Goal: Information Seeking & Learning: Understand process/instructions

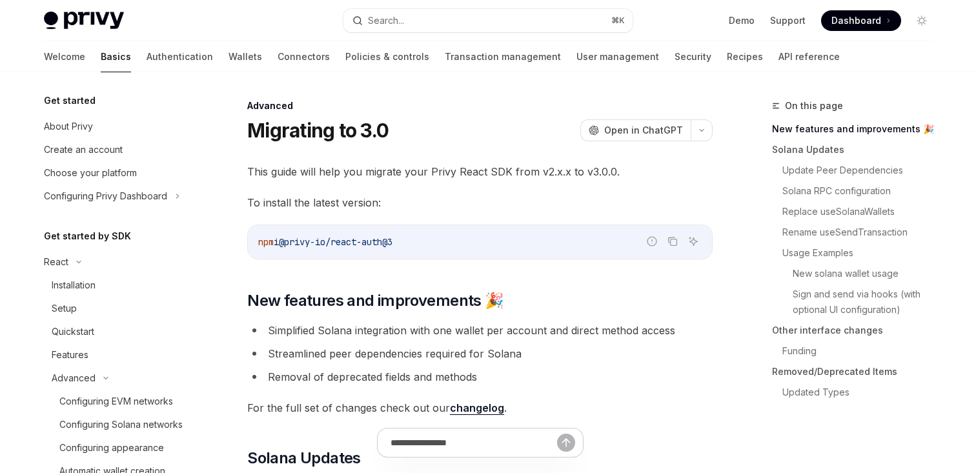
scroll to position [221, 0]
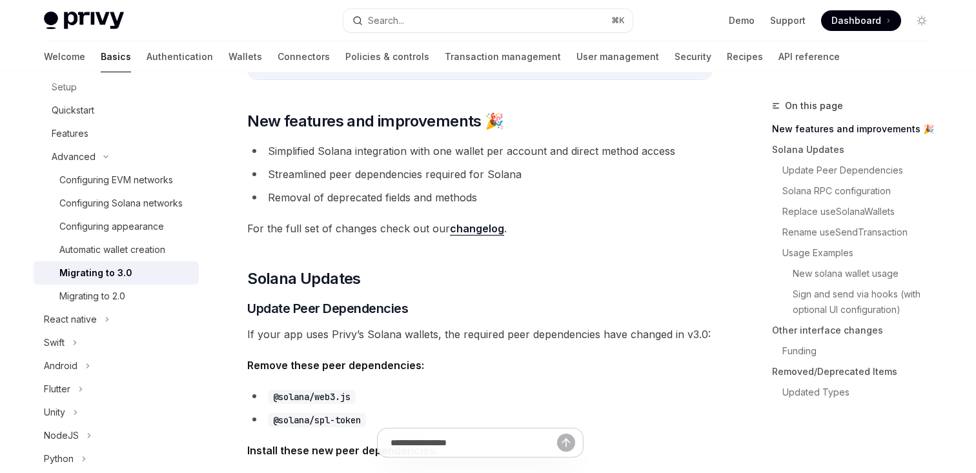
scroll to position [180, 0]
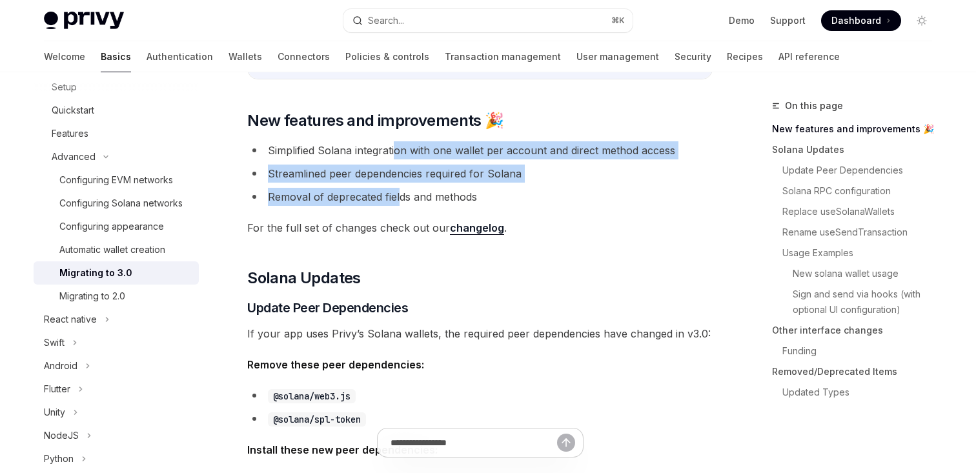
drag, startPoint x: 396, startPoint y: 151, endPoint x: 398, endPoint y: 197, distance: 45.9
click at [398, 197] on ul "Simplified Solana integration with one wallet per account and direct method acc…" at bounding box center [479, 173] width 465 height 65
click at [398, 197] on li "Removal of deprecated fields and methods" at bounding box center [479, 197] width 465 height 18
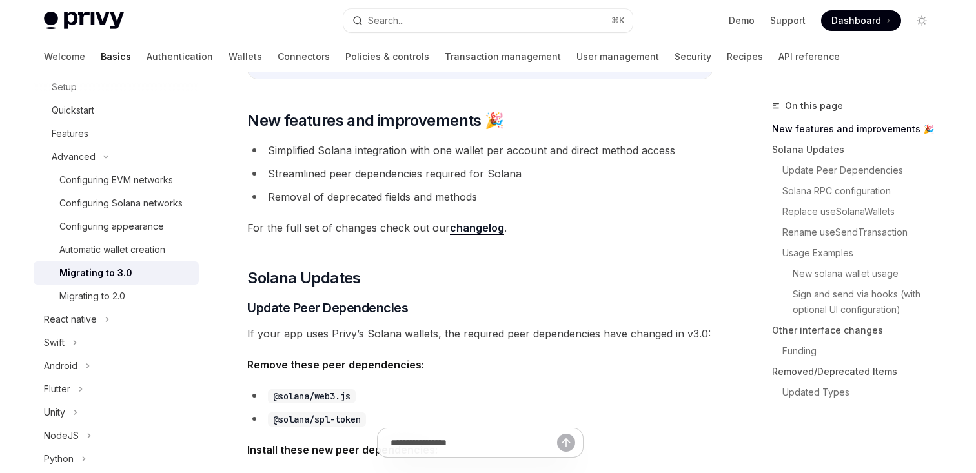
click at [404, 183] on ul "Simplified Solana integration with one wallet per account and direct method acc…" at bounding box center [479, 173] width 465 height 65
click at [477, 226] on link "changelog" at bounding box center [477, 228] width 54 height 14
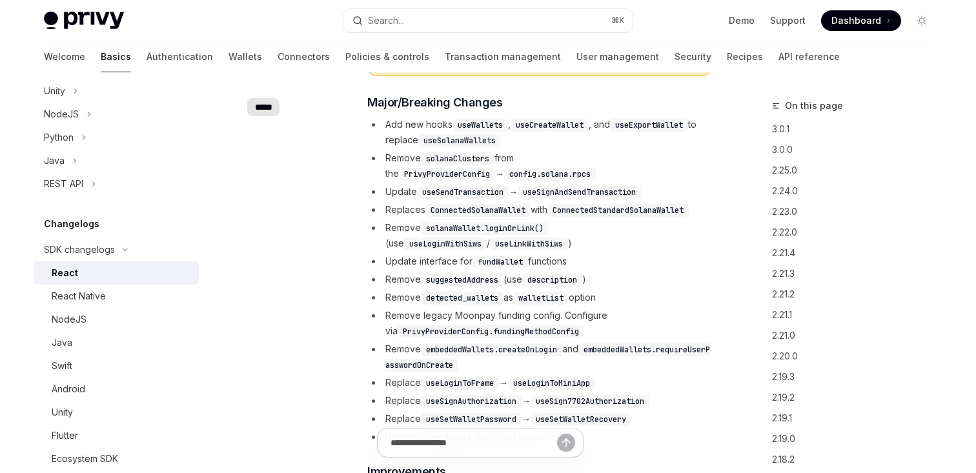
scroll to position [364, 0]
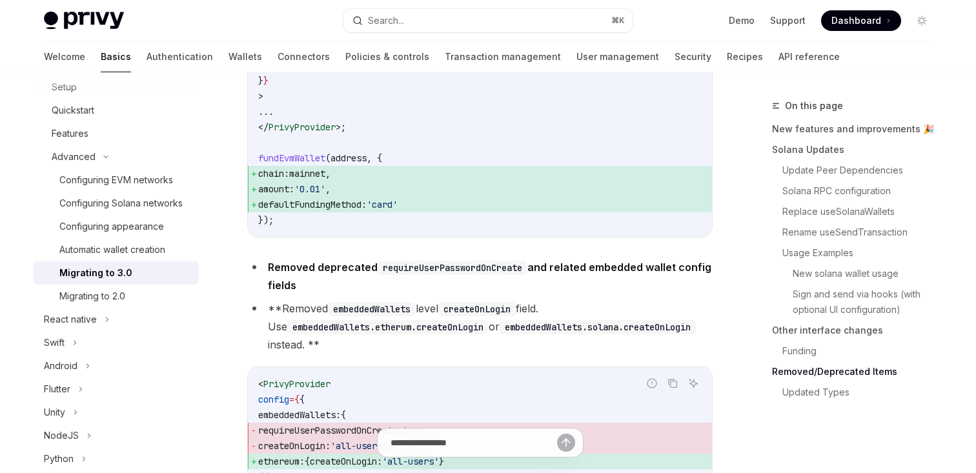
scroll to position [4939, 0]
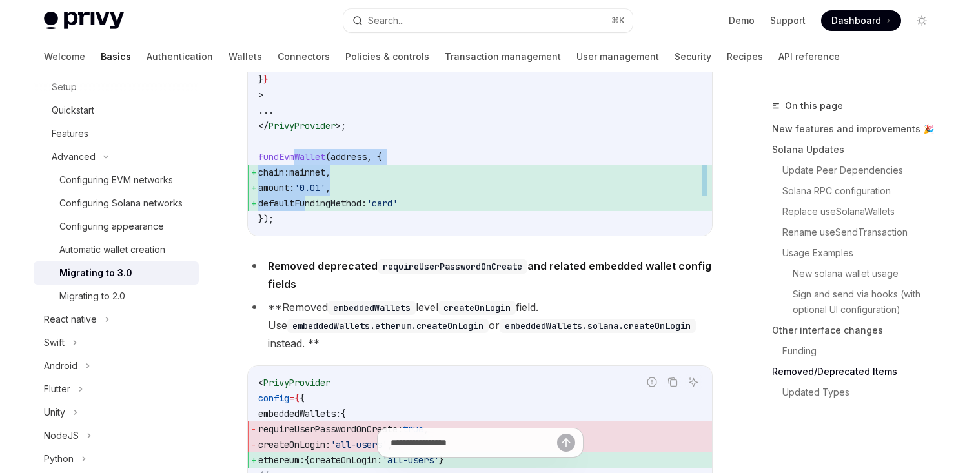
drag, startPoint x: 294, startPoint y: 201, endPoint x: 307, endPoint y: 241, distance: 42.0
click at [307, 227] on code "fundEvmWallet ( address , { config: { currencyCode: 'ETH_ETHEREUM' , quoteCurre…" at bounding box center [479, 56] width 443 height 341
click at [307, 209] on span "defaultFundingMethod:" at bounding box center [312, 203] width 108 height 12
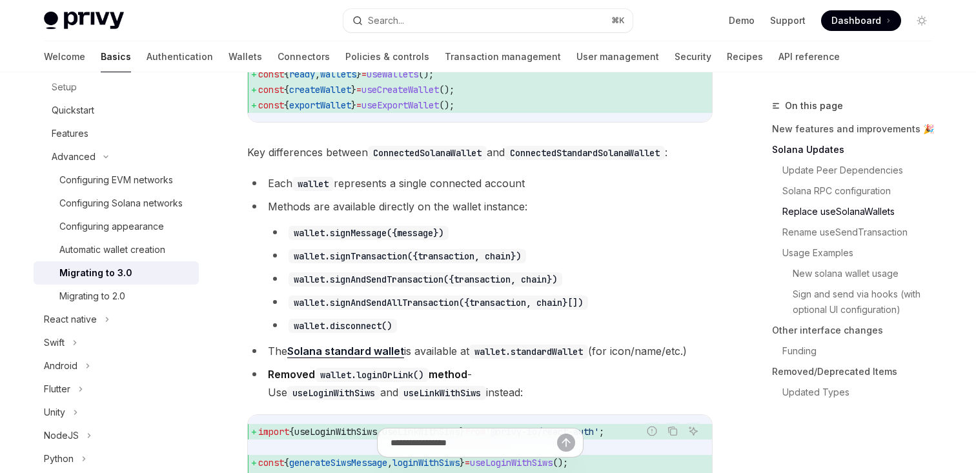
scroll to position [741, 0]
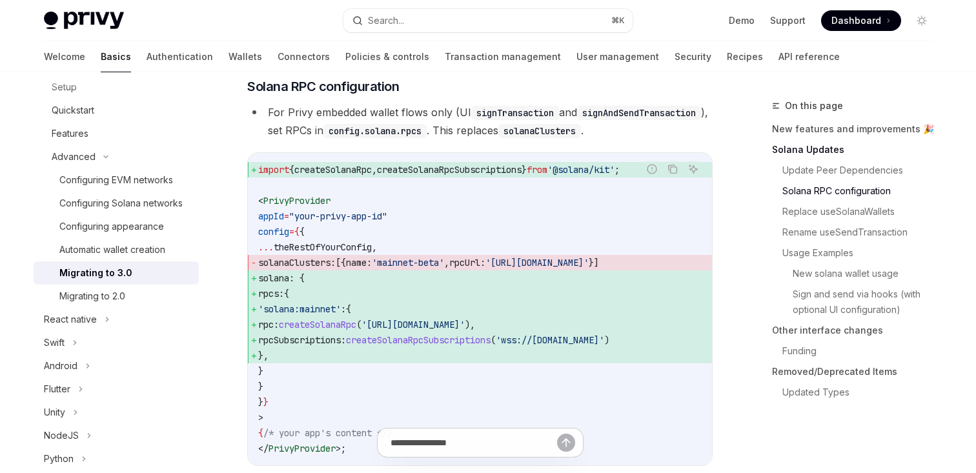
click at [512, 139] on li "For Privy embedded wallet flows only (UI signTransaction and signAndSendTransac…" at bounding box center [479, 121] width 465 height 36
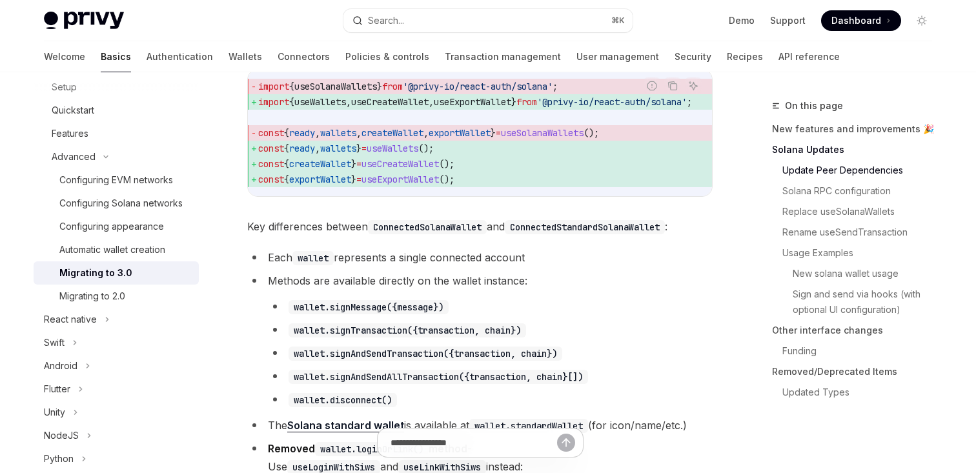
scroll to position [1427, 0]
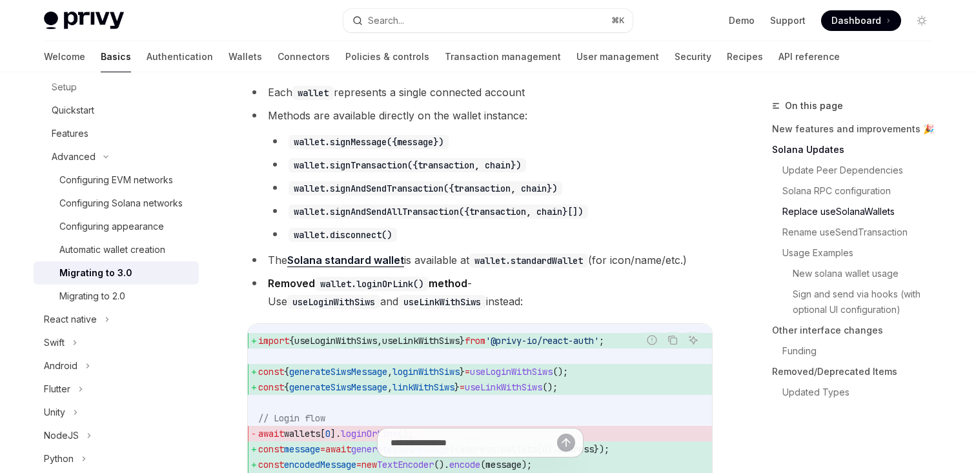
click at [474, 219] on code "wallet.signAndSendAllTransaction({transaction, chain}[])" at bounding box center [437, 212] width 299 height 14
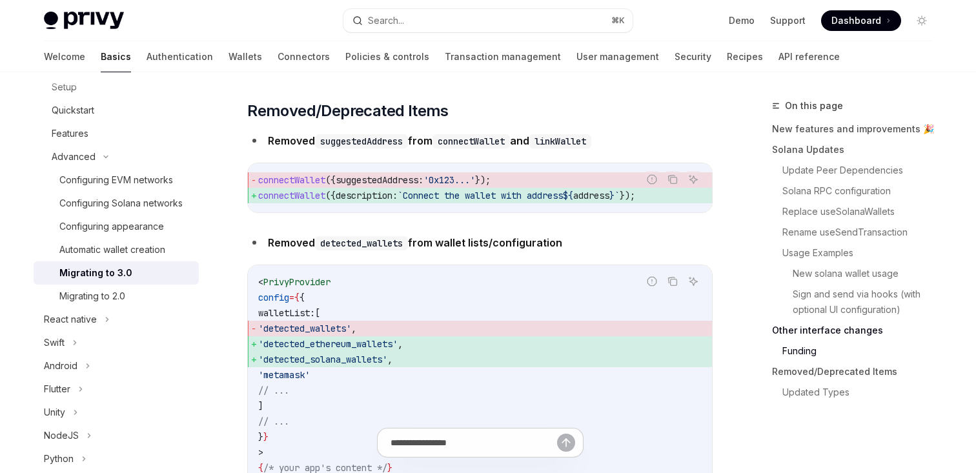
type textarea "*"
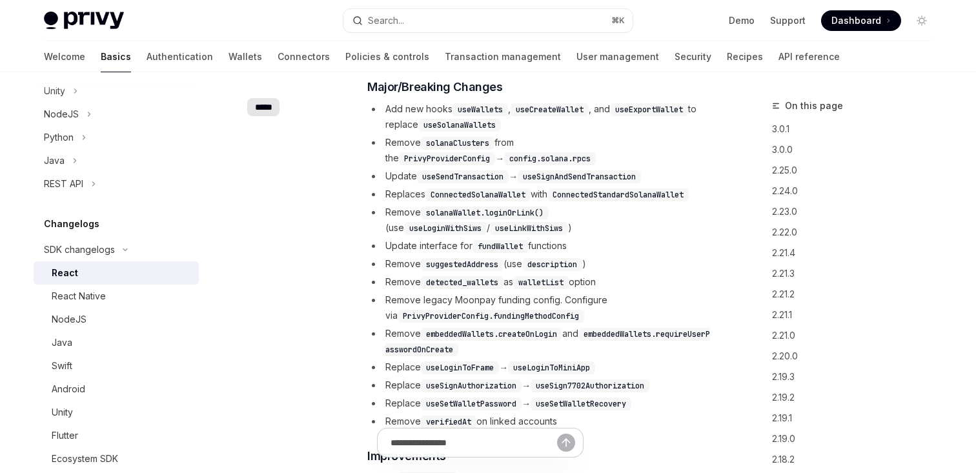
scroll to position [364, 0]
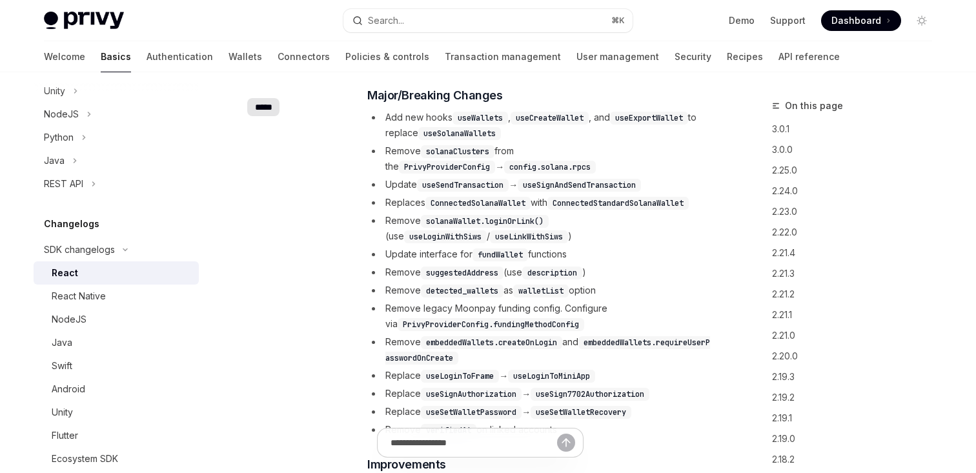
click at [523, 168] on li "Remove solanaClusters from the PrivyProviderConfig → config.solana.rpcs" at bounding box center [539, 158] width 344 height 31
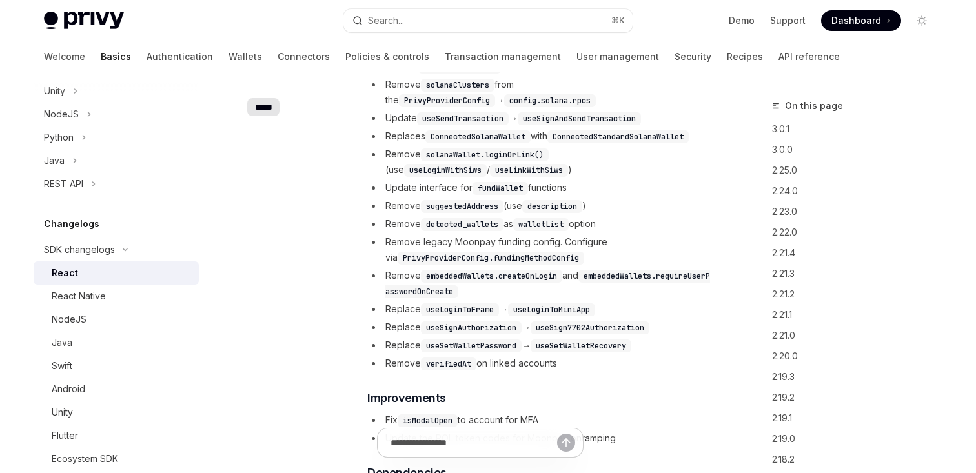
click at [523, 168] on li "Remove solanaWallet.loginOrLink() (use useLoginWithSiws / useLinkWithSiws )" at bounding box center [539, 162] width 344 height 31
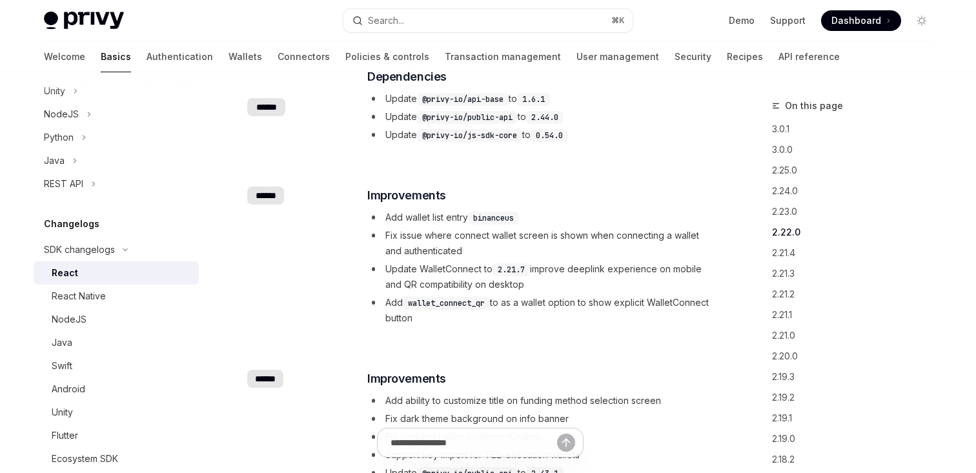
scroll to position [0, 0]
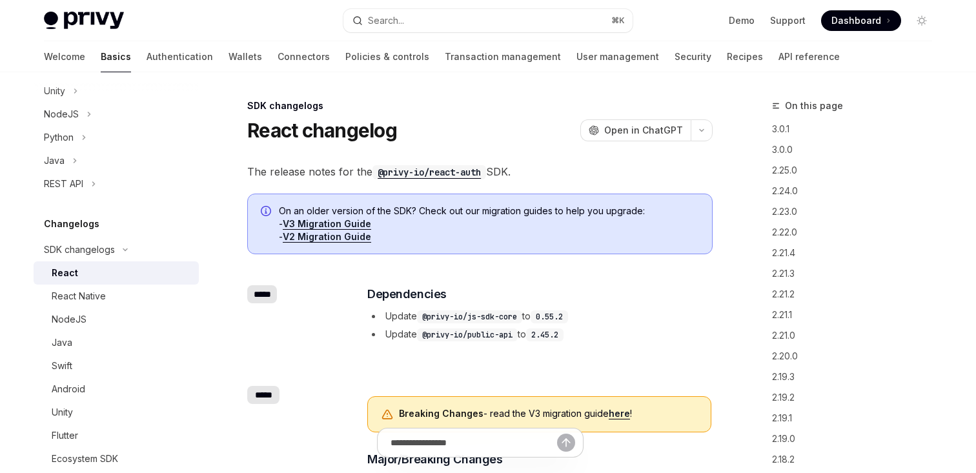
click at [567, 167] on span "The release notes for the @privy-io/react-auth SDK." at bounding box center [479, 172] width 465 height 18
